Goal: Task Accomplishment & Management: Manage account settings

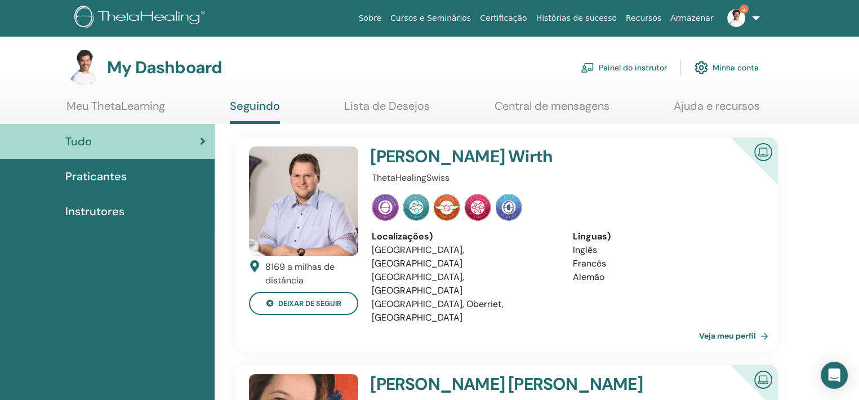
click at [652, 66] on link "Painel do instrutor" at bounding box center [624, 67] width 86 height 25
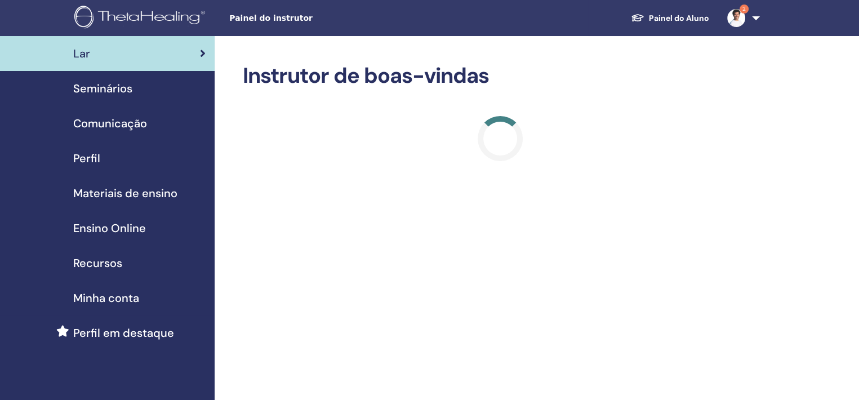
click at [119, 91] on span "Seminários" at bounding box center [102, 88] width 59 height 17
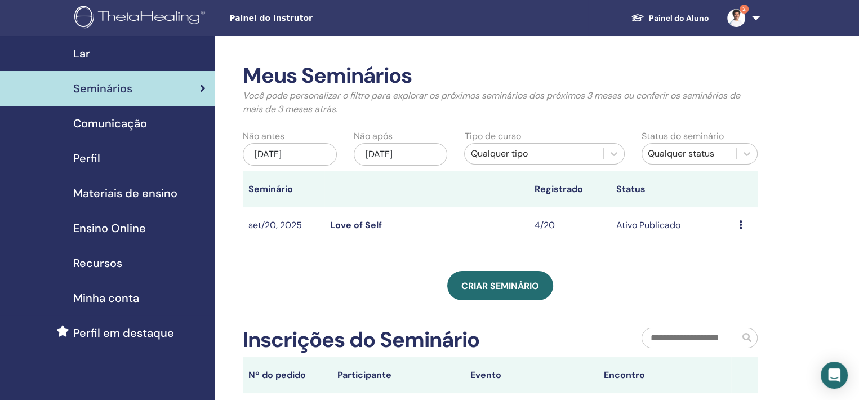
click at [737, 224] on td "Visualizar Editar Participantes Cancelar" at bounding box center [745, 225] width 25 height 37
click at [746, 228] on div "Visualizar Editar Participantes Cancelar" at bounding box center [745, 226] width 14 height 14
click at [338, 218] on td "Love of Self" at bounding box center [426, 225] width 204 height 37
click at [284, 224] on td "set/20, 2025" at bounding box center [284, 225] width 82 height 37
click at [419, 224] on td "Love of Self" at bounding box center [426, 225] width 204 height 37
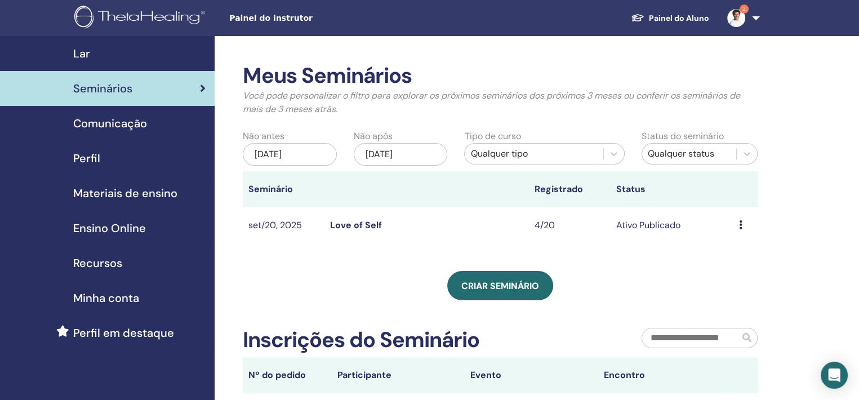
click at [347, 220] on link "Love of Self" at bounding box center [356, 225] width 52 height 12
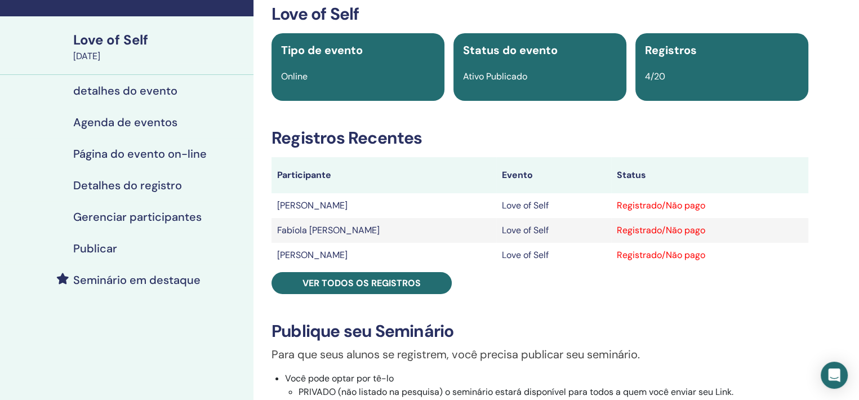
scroll to position [56, 0]
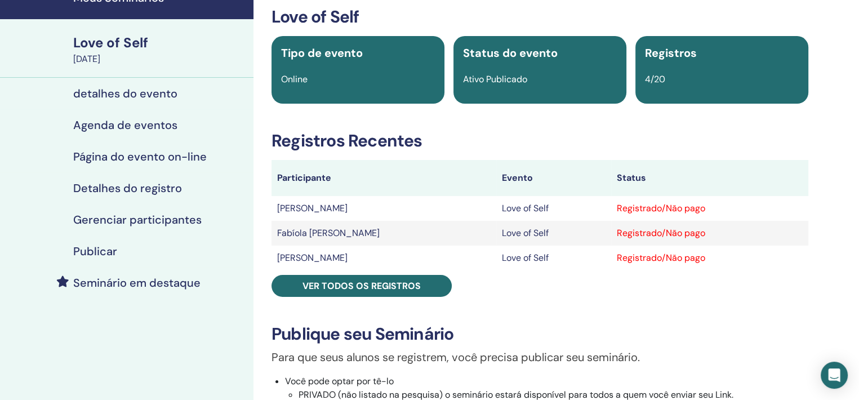
drag, startPoint x: 306, startPoint y: 209, endPoint x: 340, endPoint y: 261, distance: 62.3
click at [340, 261] on tbody "Rosana Corrêa Love of Self Registrado/Não pago Fabíola Regina Diniz Love of Sel…" at bounding box center [540, 233] width 537 height 74
click at [384, 254] on td "Tarcilla Peltier" at bounding box center [384, 258] width 225 height 25
click at [399, 230] on td "Fabíola Regina Diniz" at bounding box center [384, 233] width 225 height 25
click at [664, 84] on span "4/20" at bounding box center [655, 79] width 20 height 12
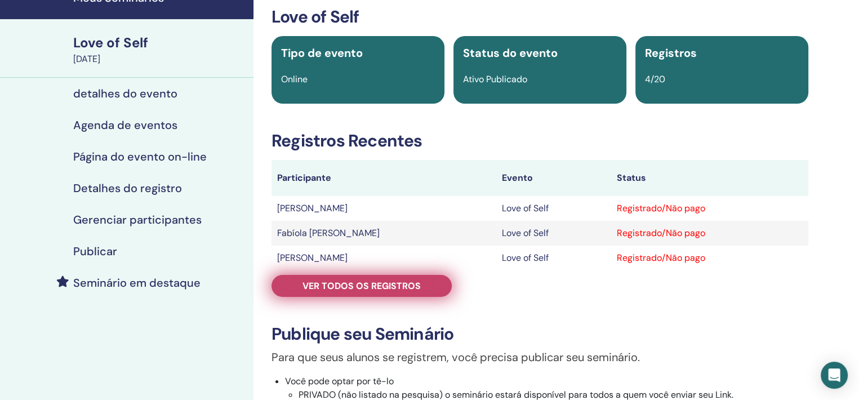
click at [393, 287] on span "Ver todos os registros" at bounding box center [361, 286] width 118 height 12
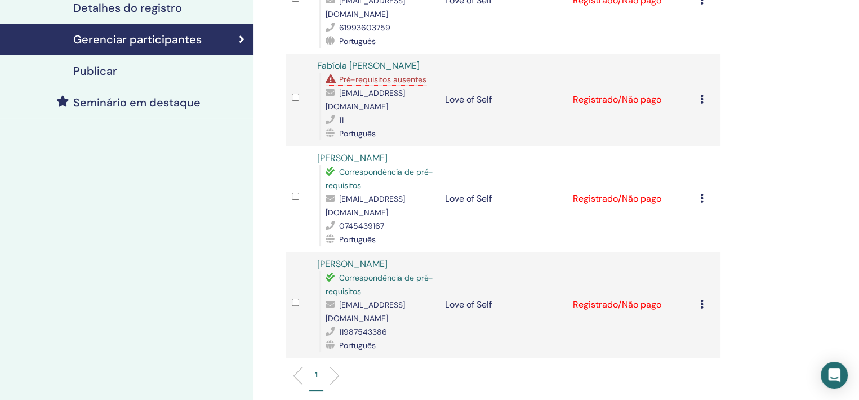
scroll to position [169, 0]
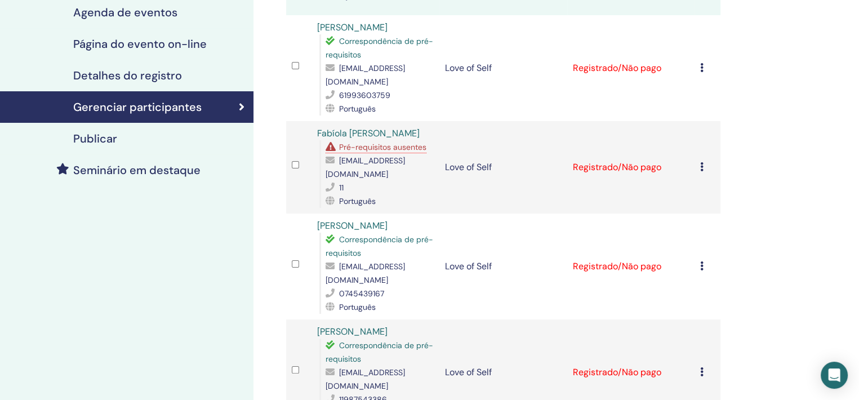
click at [369, 142] on span "Pré-requisitos ausentes" at bounding box center [382, 147] width 87 height 10
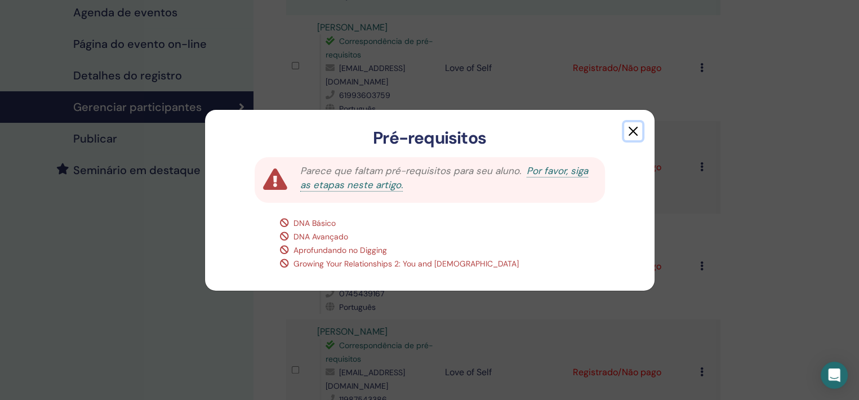
click at [632, 128] on button "button" at bounding box center [633, 131] width 18 height 18
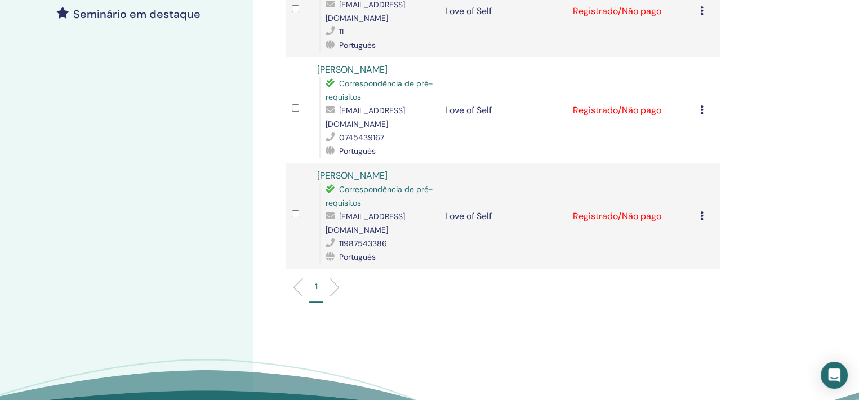
scroll to position [338, 0]
